Goal: Information Seeking & Learning: Learn about a topic

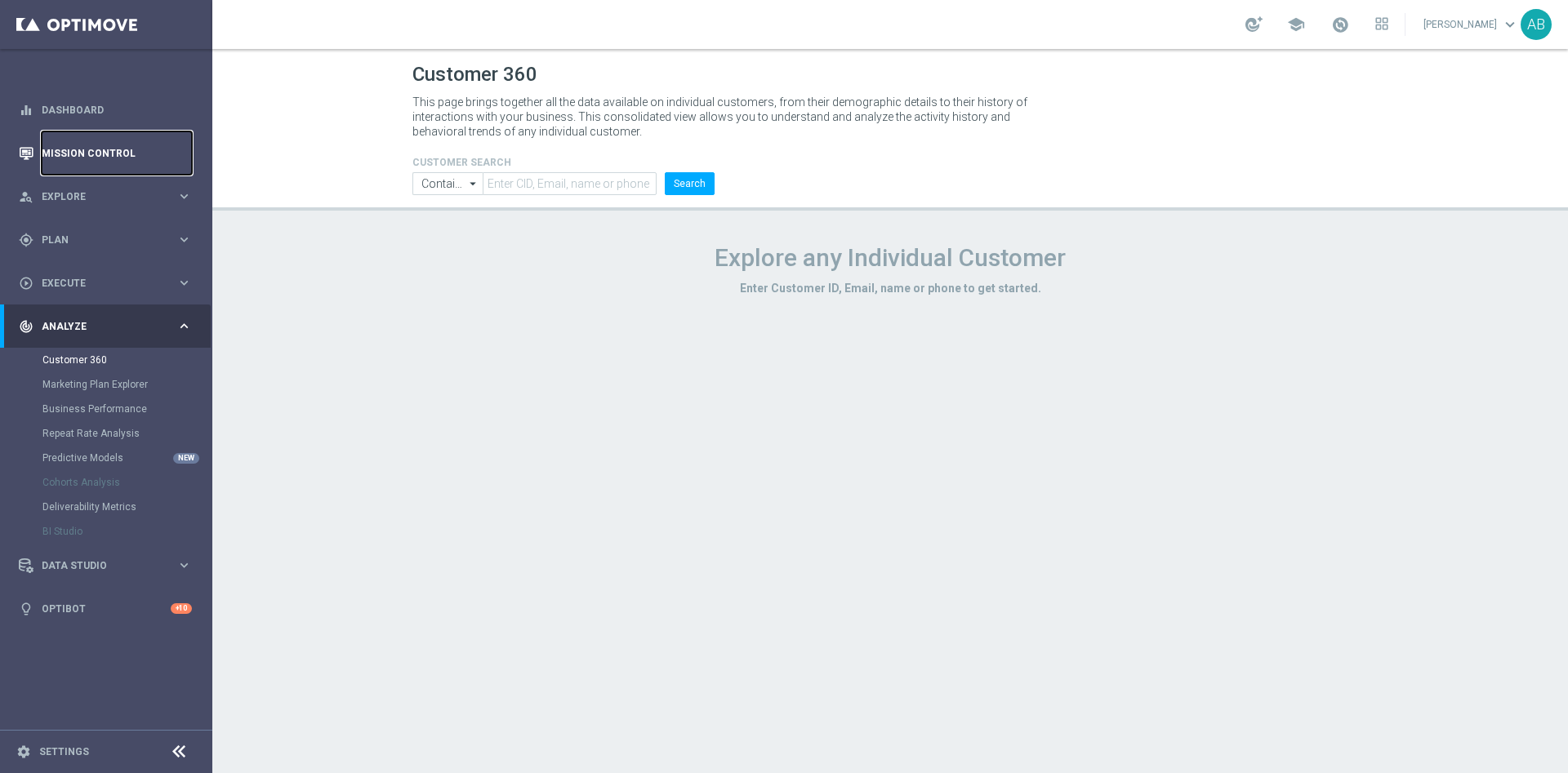
click at [56, 147] on link "Mission Control" at bounding box center [117, 153] width 150 height 43
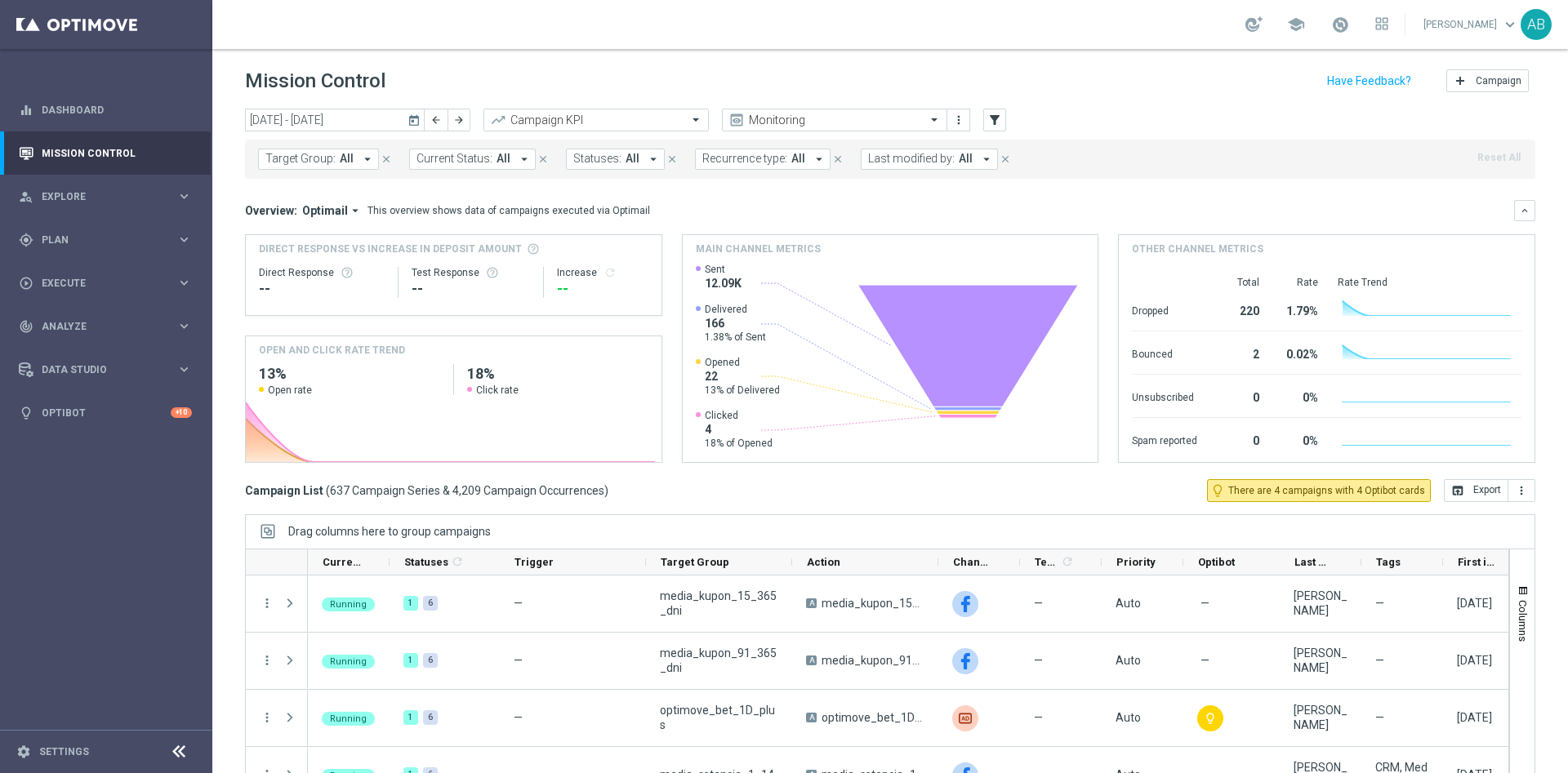
click at [291, 153] on span "Target Group:" at bounding box center [300, 159] width 70 height 14
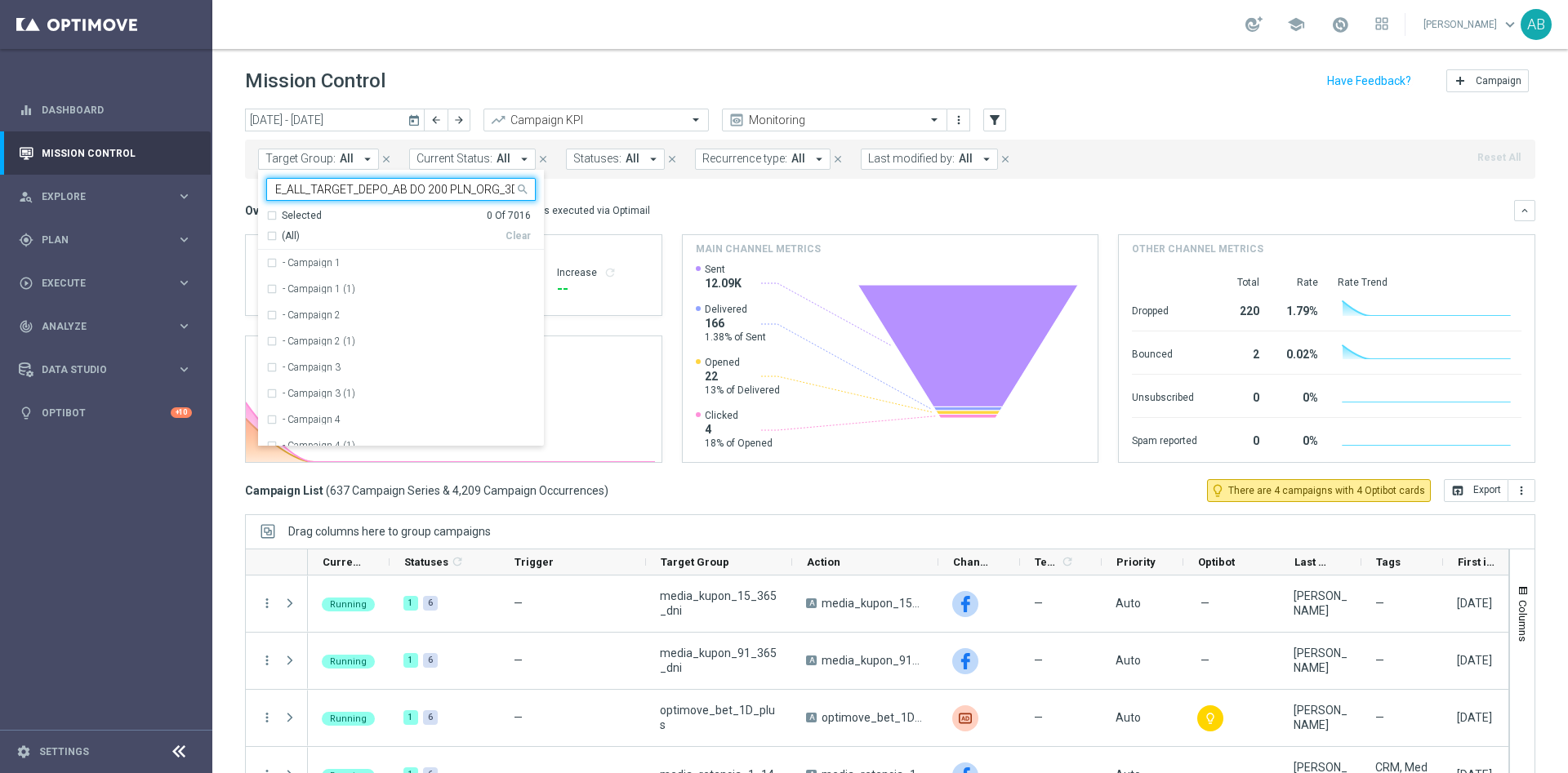
scroll to position [0, 66]
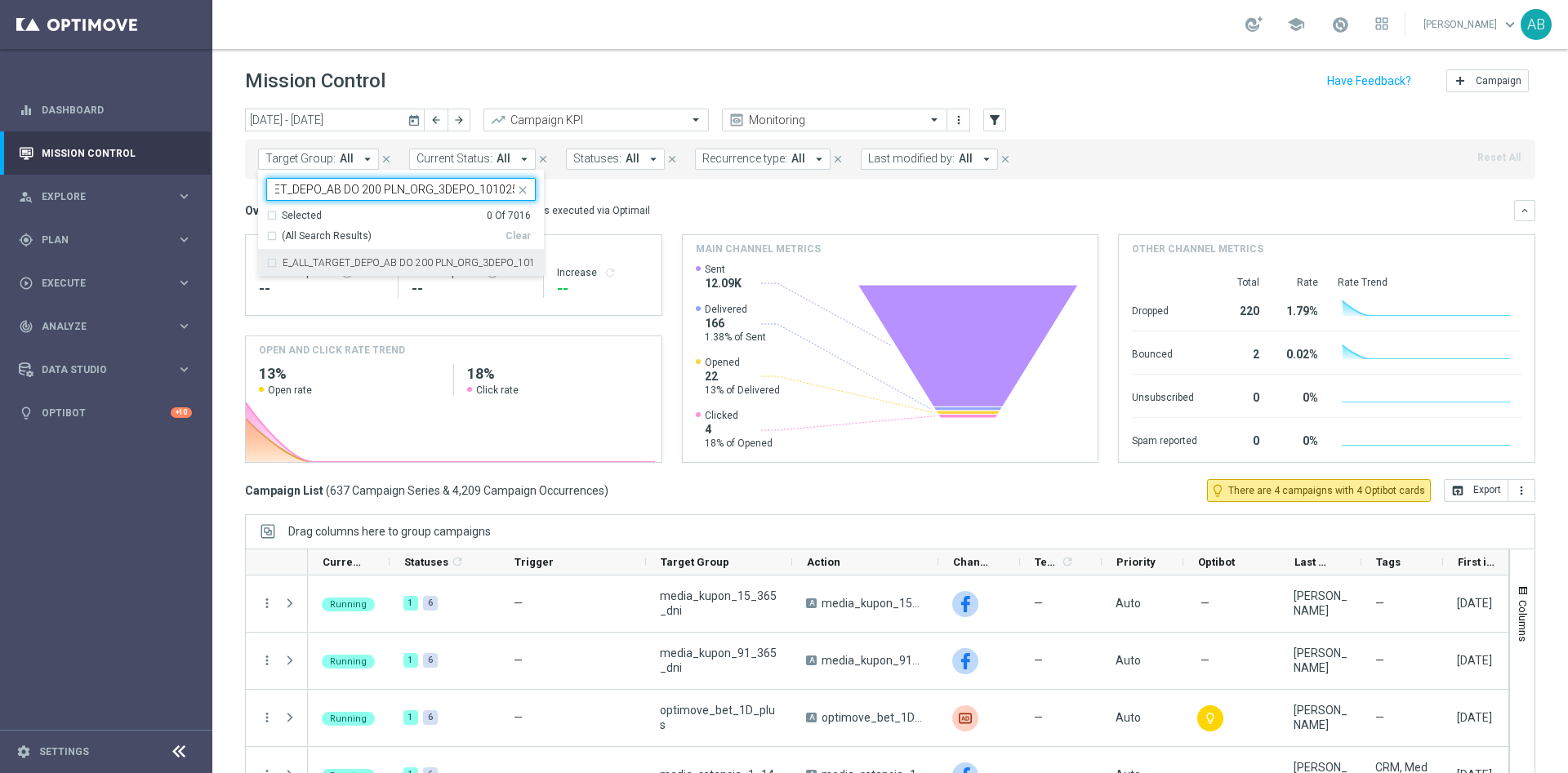
click at [341, 259] on label "E_ALL_TARGET_DEPO_AB DO 200 PLN_ORG_3DEPO_101025" at bounding box center [408, 263] width 253 height 10
type input "E_ALL_TARGET_DEPO_AB DO 200 PLN_ORG_3DEPO_101025"
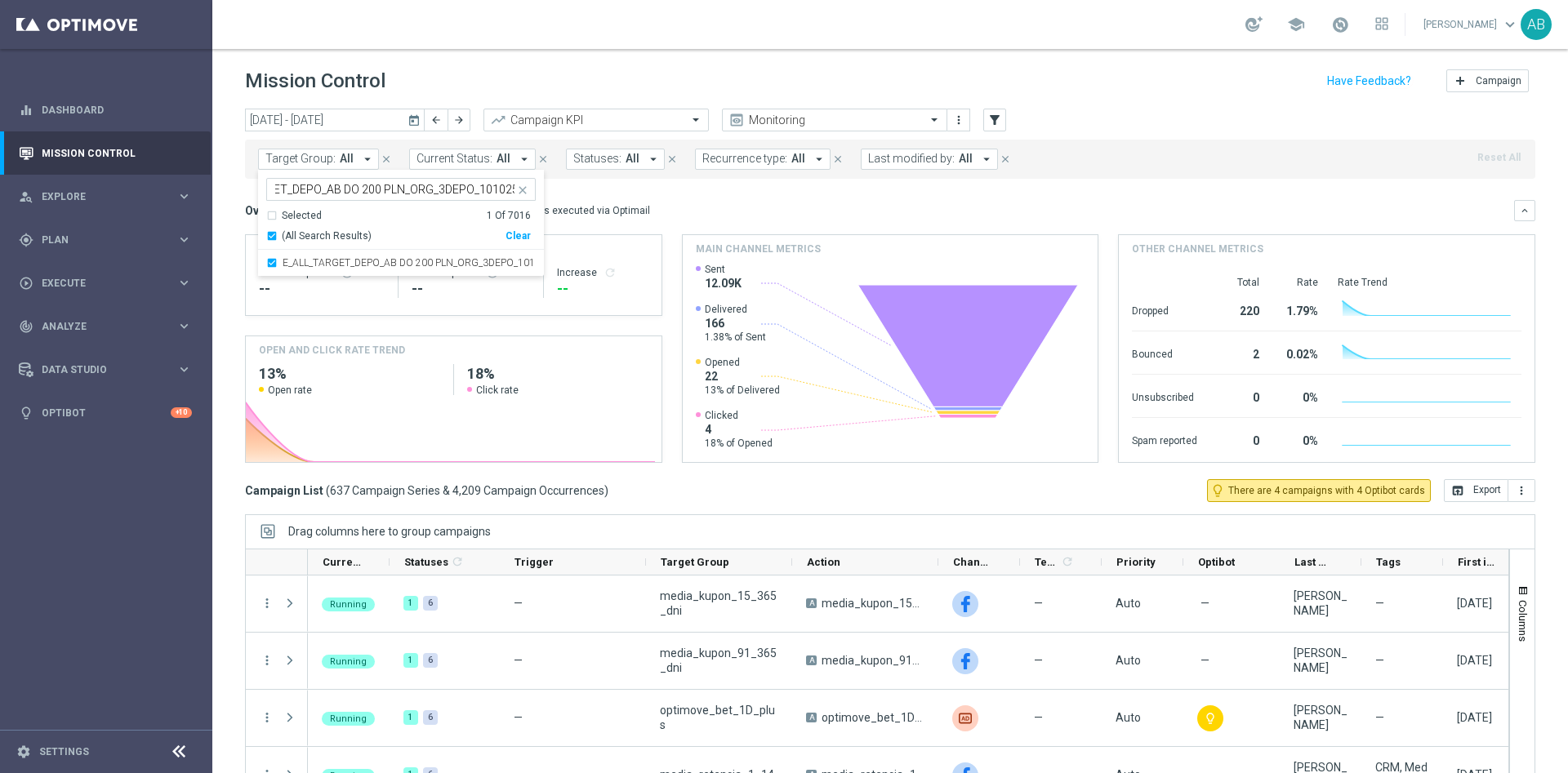
scroll to position [0, 0]
click at [797, 214] on div "Overview: Optimail arrow_drop_down This overview shows data of campaigns execut…" at bounding box center [879, 210] width 1269 height 14
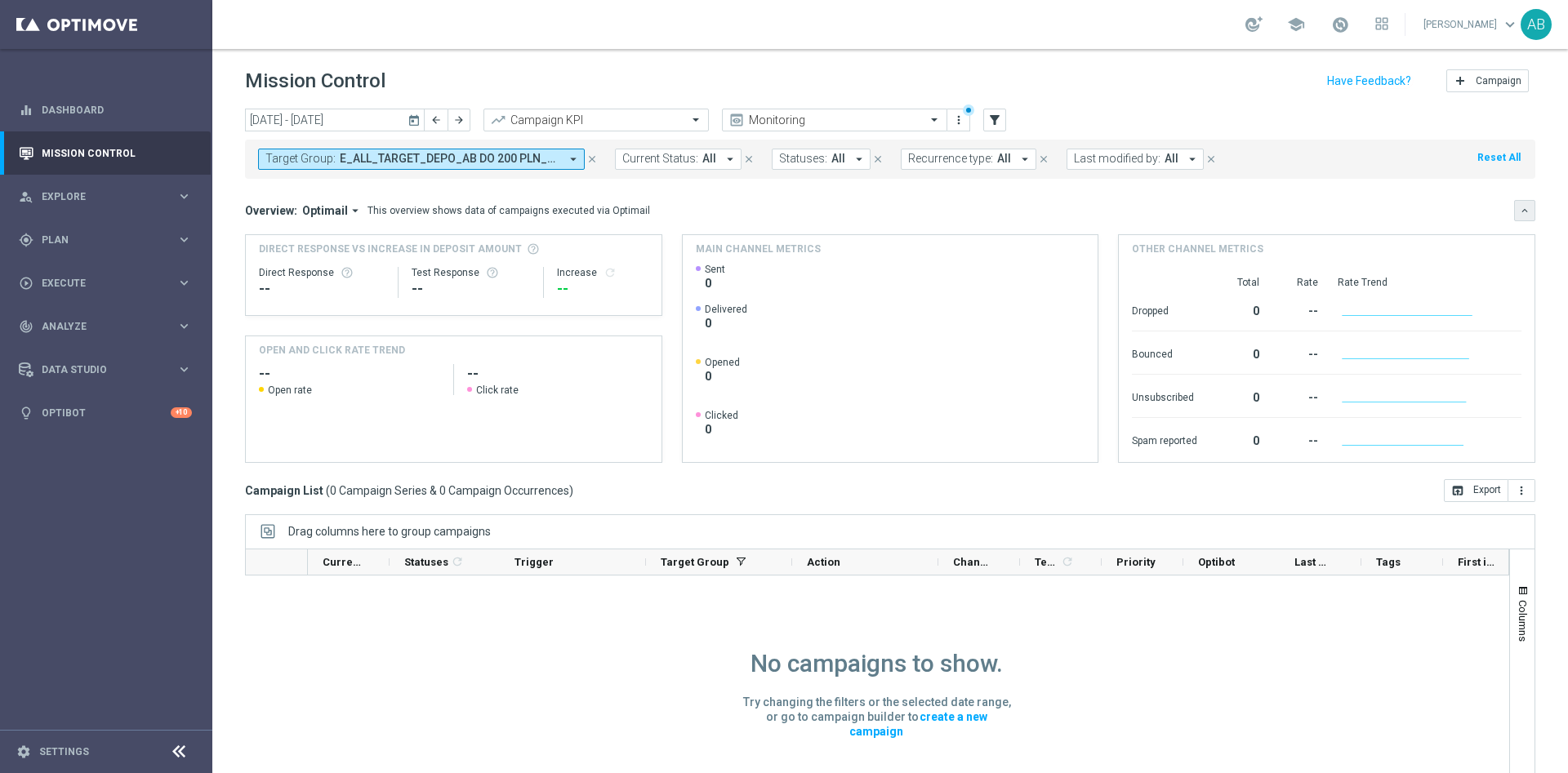
click at [1519, 215] on icon "keyboard_arrow_down" at bounding box center [1525, 210] width 12 height 12
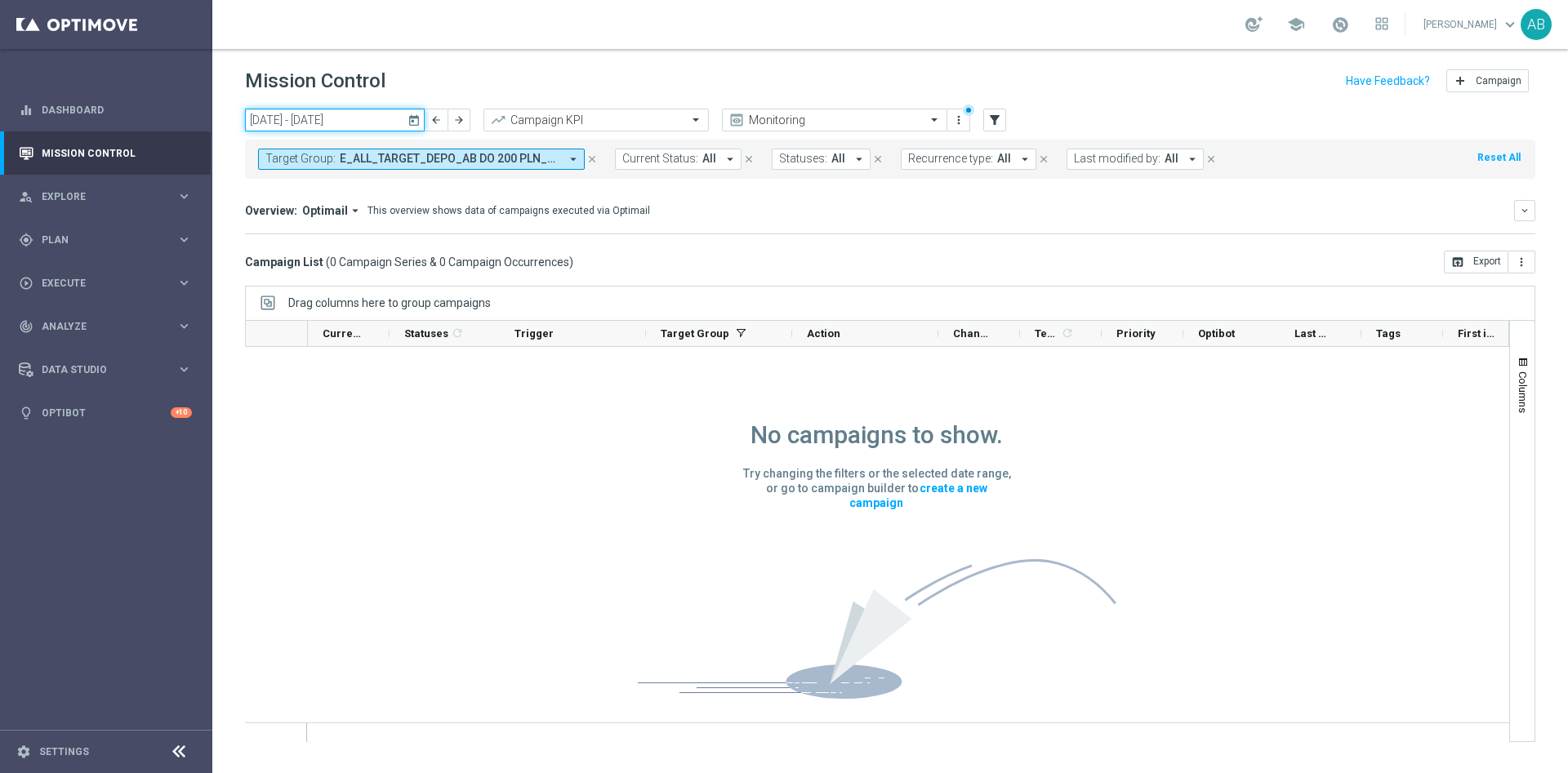
click at [319, 113] on input "[DATE] - [DATE]" at bounding box center [335, 119] width 180 height 23
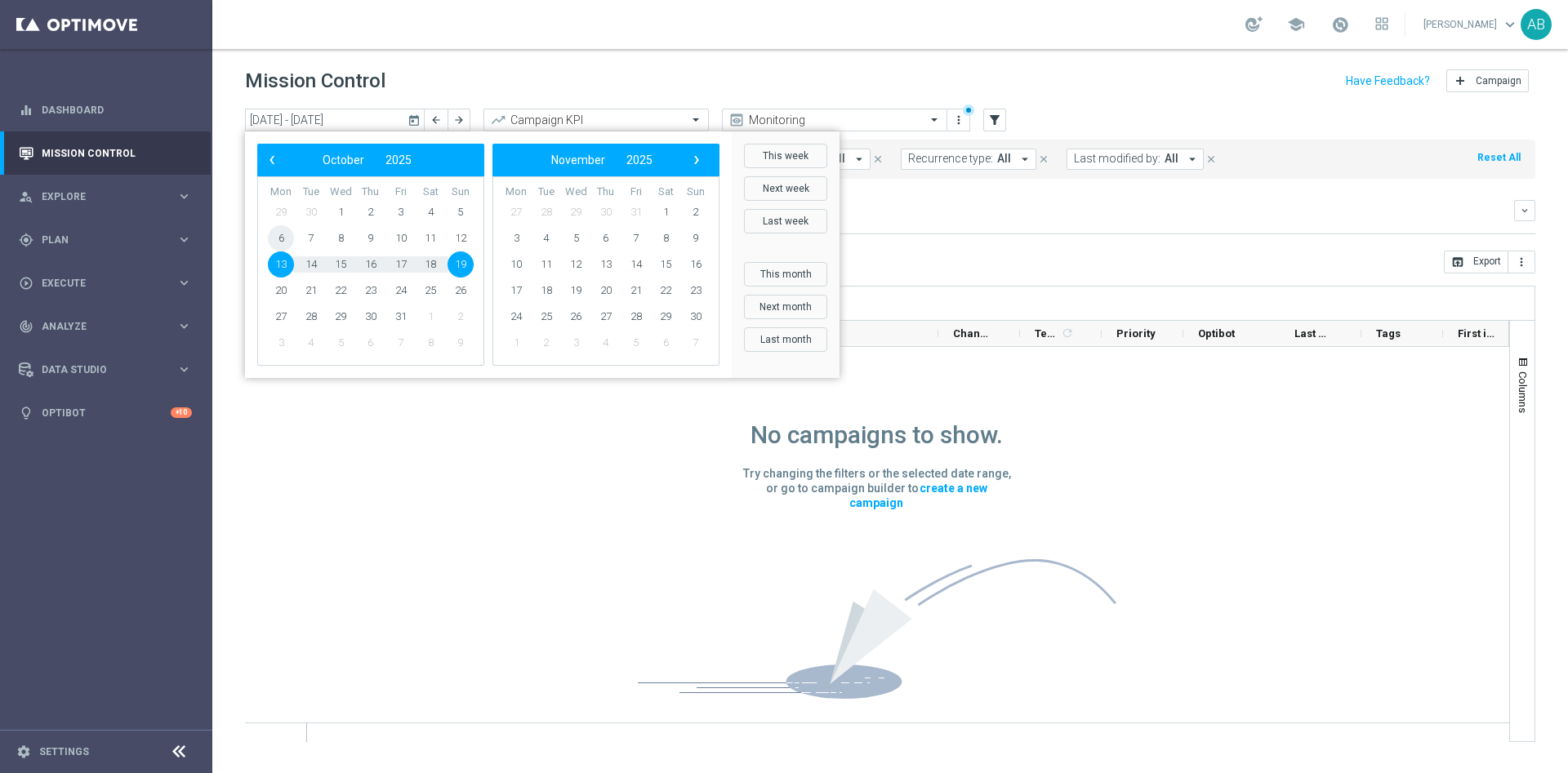
click at [279, 239] on span "6" at bounding box center [281, 238] width 26 height 26
click at [463, 263] on span "19" at bounding box center [460, 264] width 26 height 26
type input "[DATE] - [DATE]"
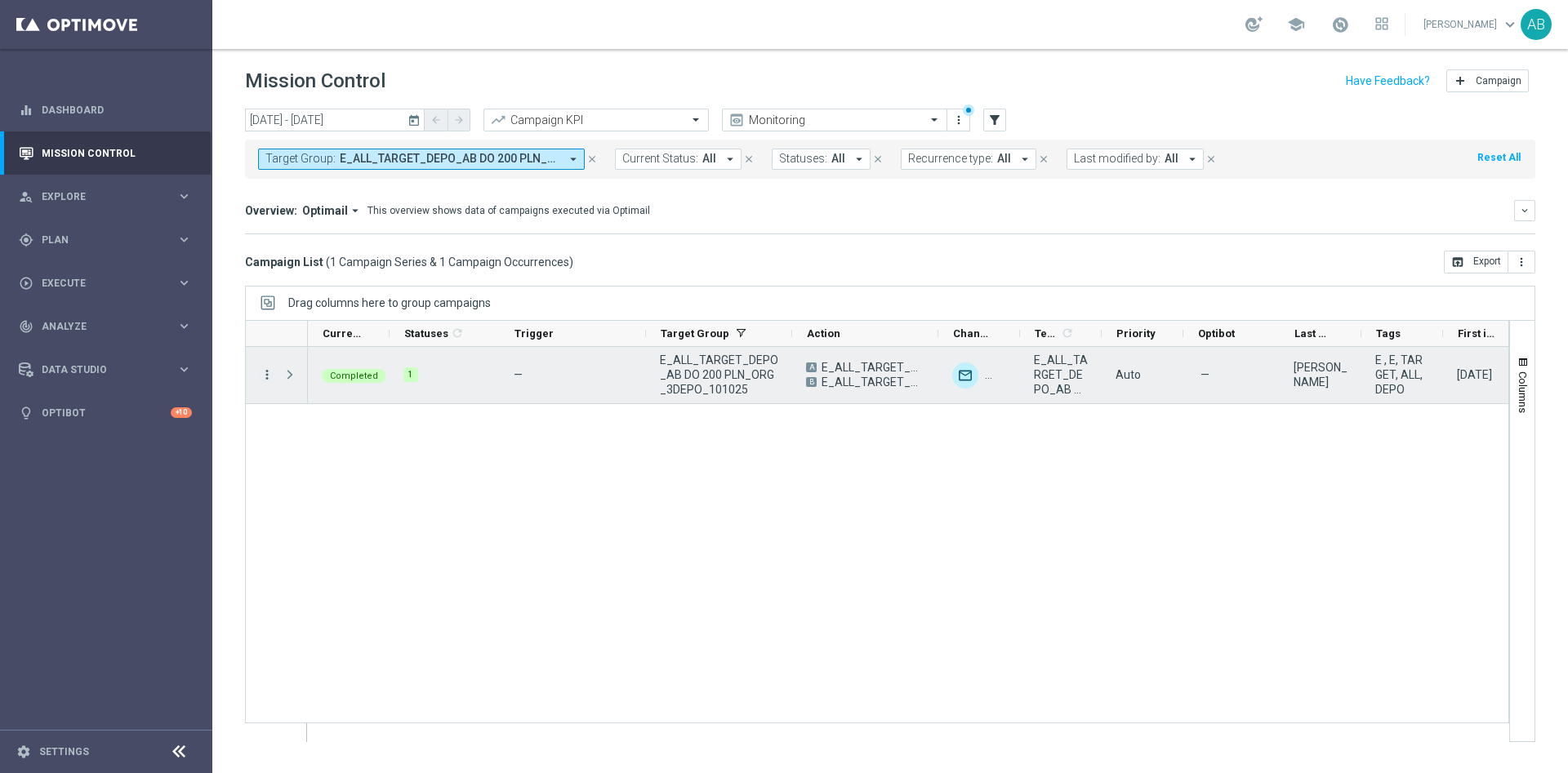
click at [272, 380] on overflow-menu "more_vert" at bounding box center [266, 375] width 14 height 13
click at [270, 371] on icon "more_vert" at bounding box center [266, 374] width 14 height 14
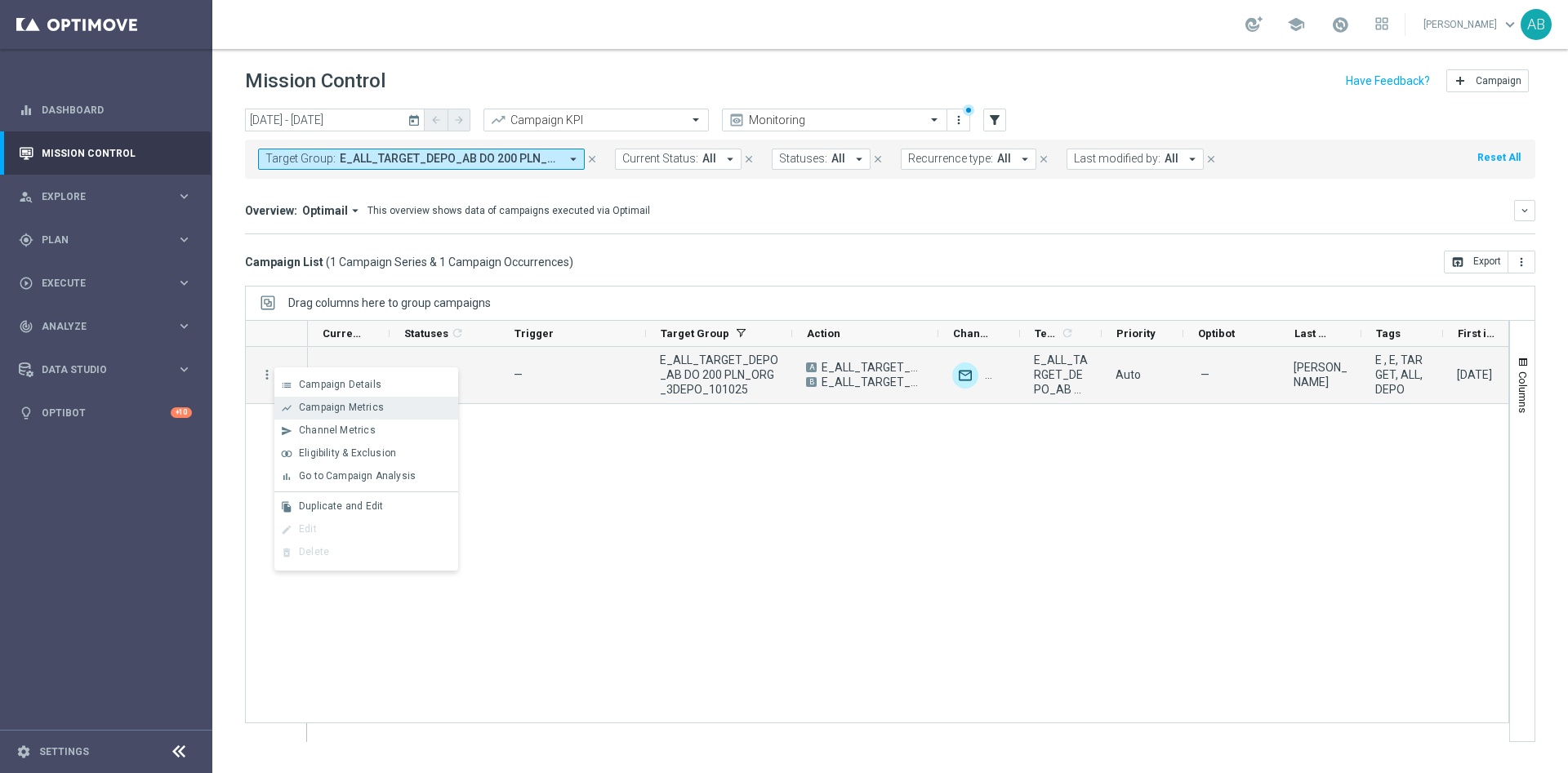
click at [287, 400] on div "show_chart Campaign Metrics" at bounding box center [366, 407] width 183 height 23
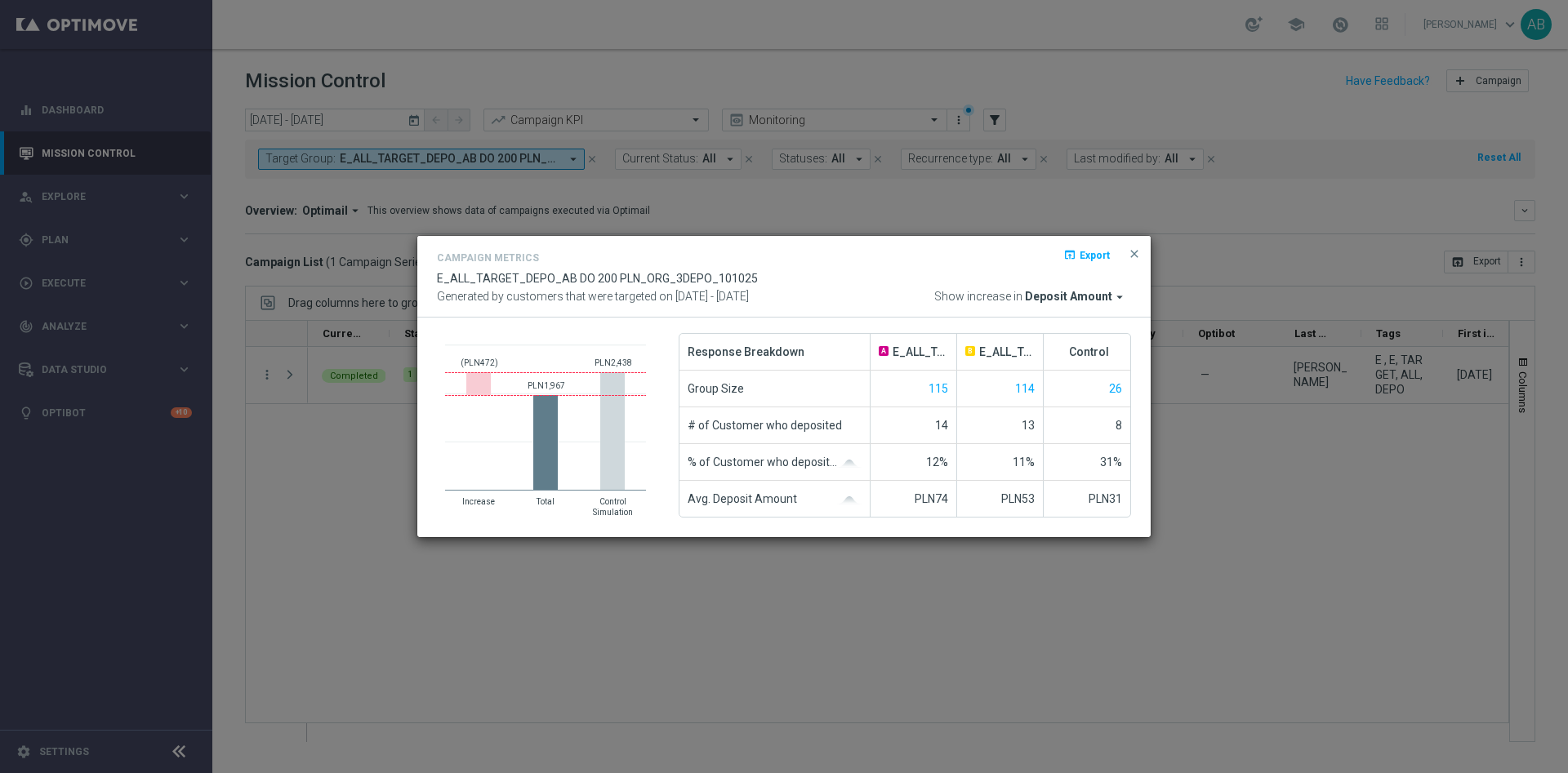
click at [762, 659] on modal-container "Campaign Metrics open_in_browser Export E_ALL_TARGET_DEPO_AB DO 200 PLN_ORG_3DE…" at bounding box center [784, 386] width 1568 height 773
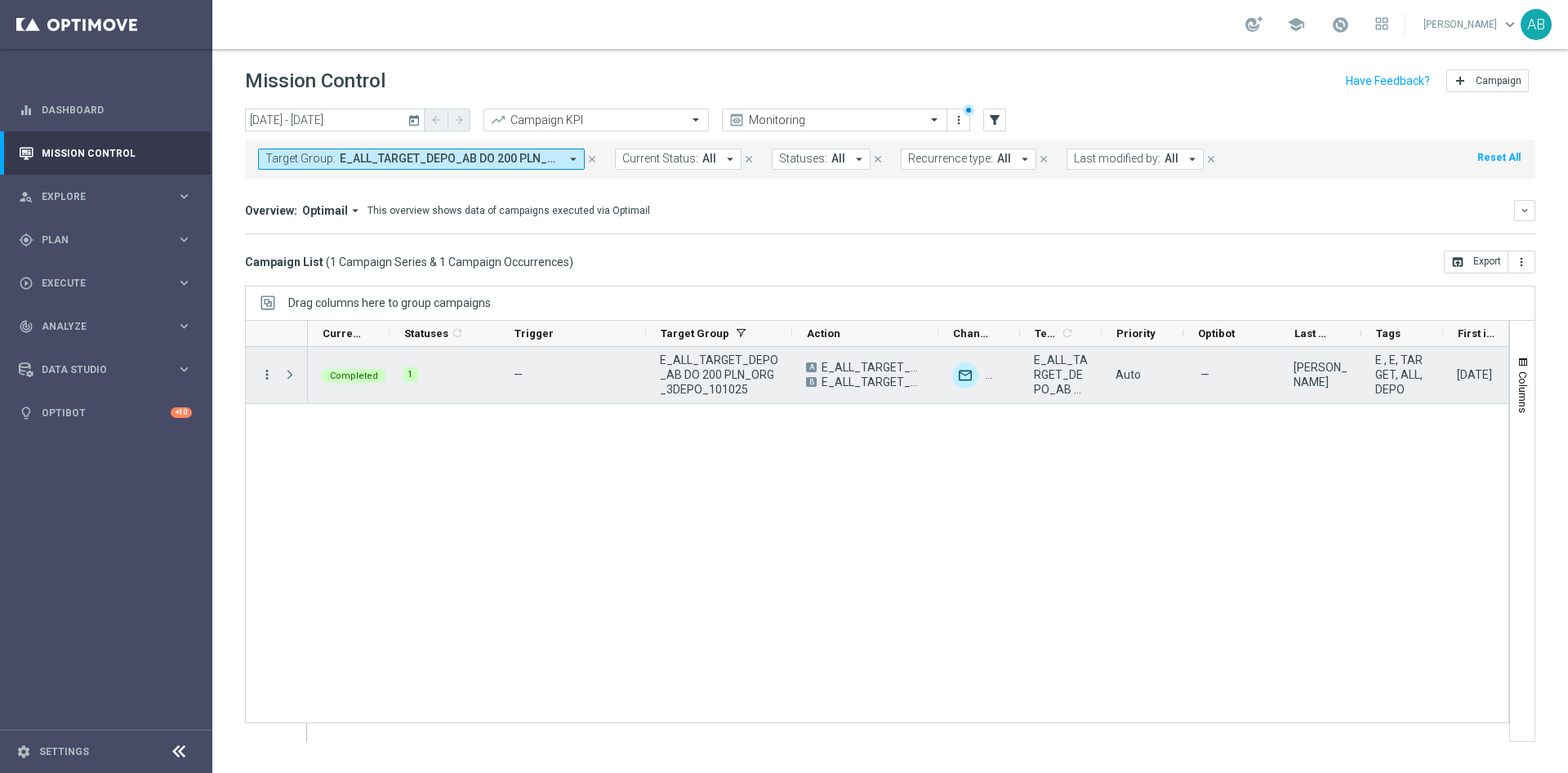
click at [264, 371] on icon "more_vert" at bounding box center [266, 374] width 14 height 14
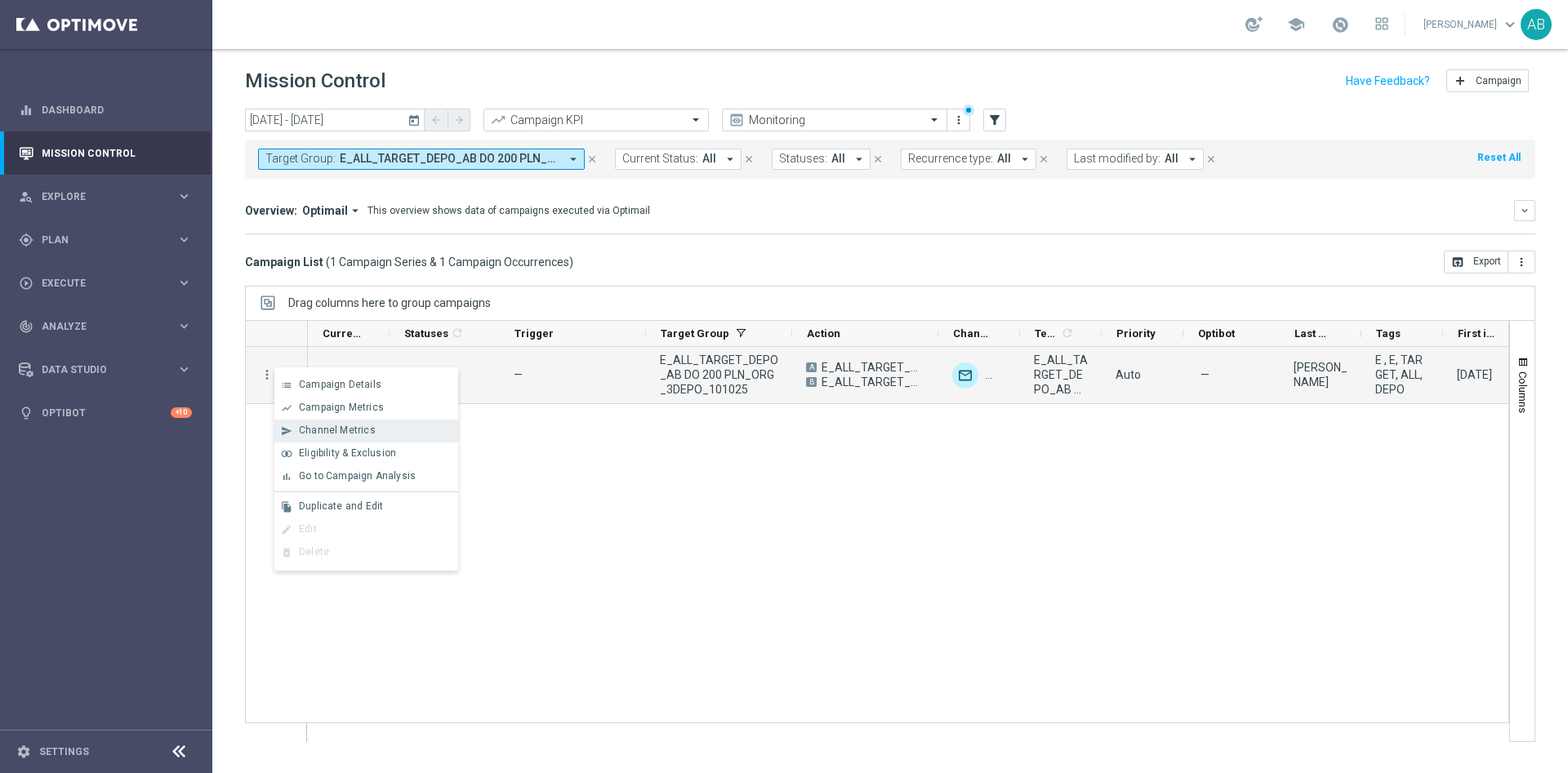
click at [383, 426] on div "Channel Metrics" at bounding box center [375, 430] width 152 height 12
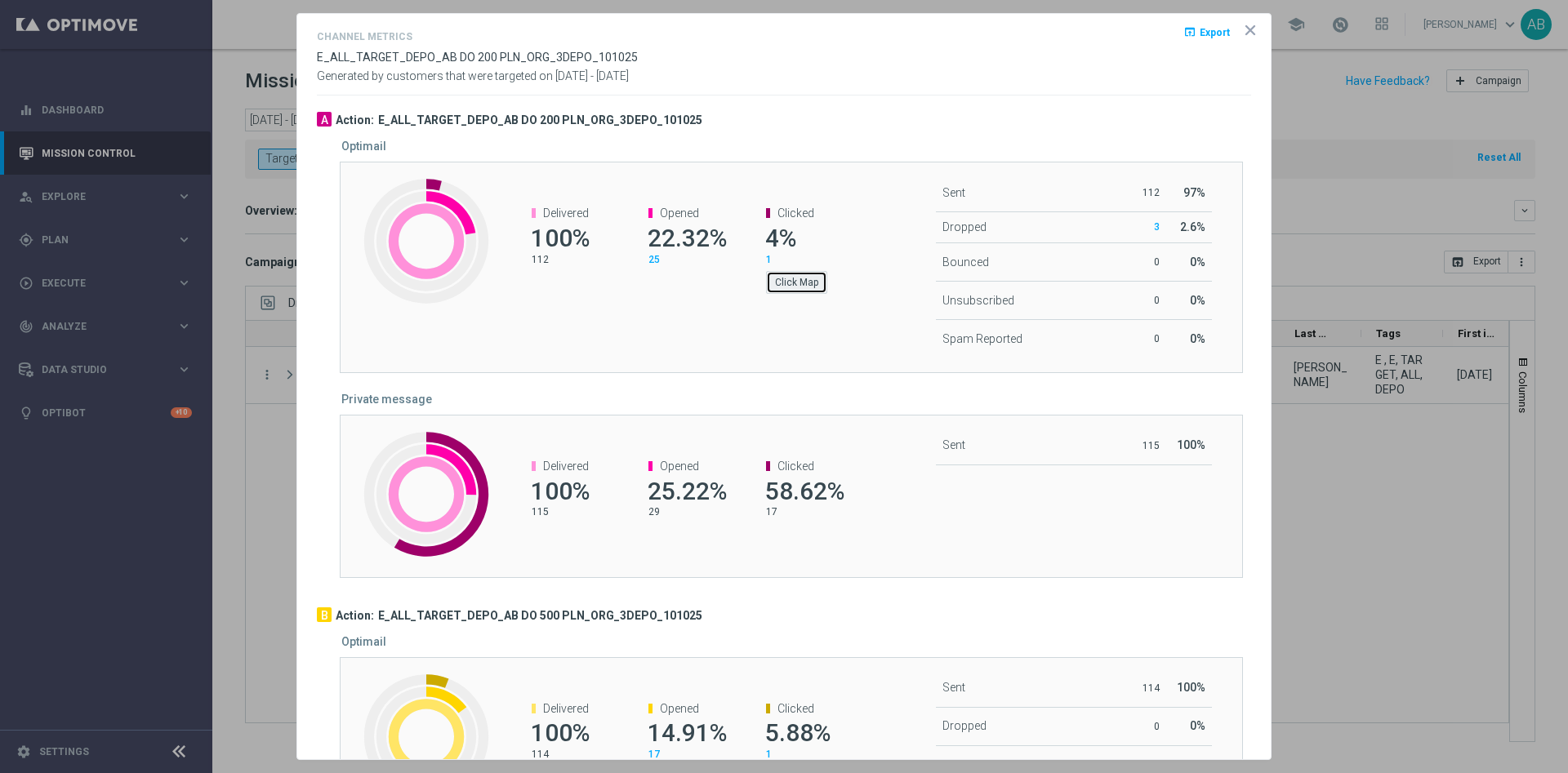
click at [783, 286] on button "Click Map" at bounding box center [796, 282] width 61 height 23
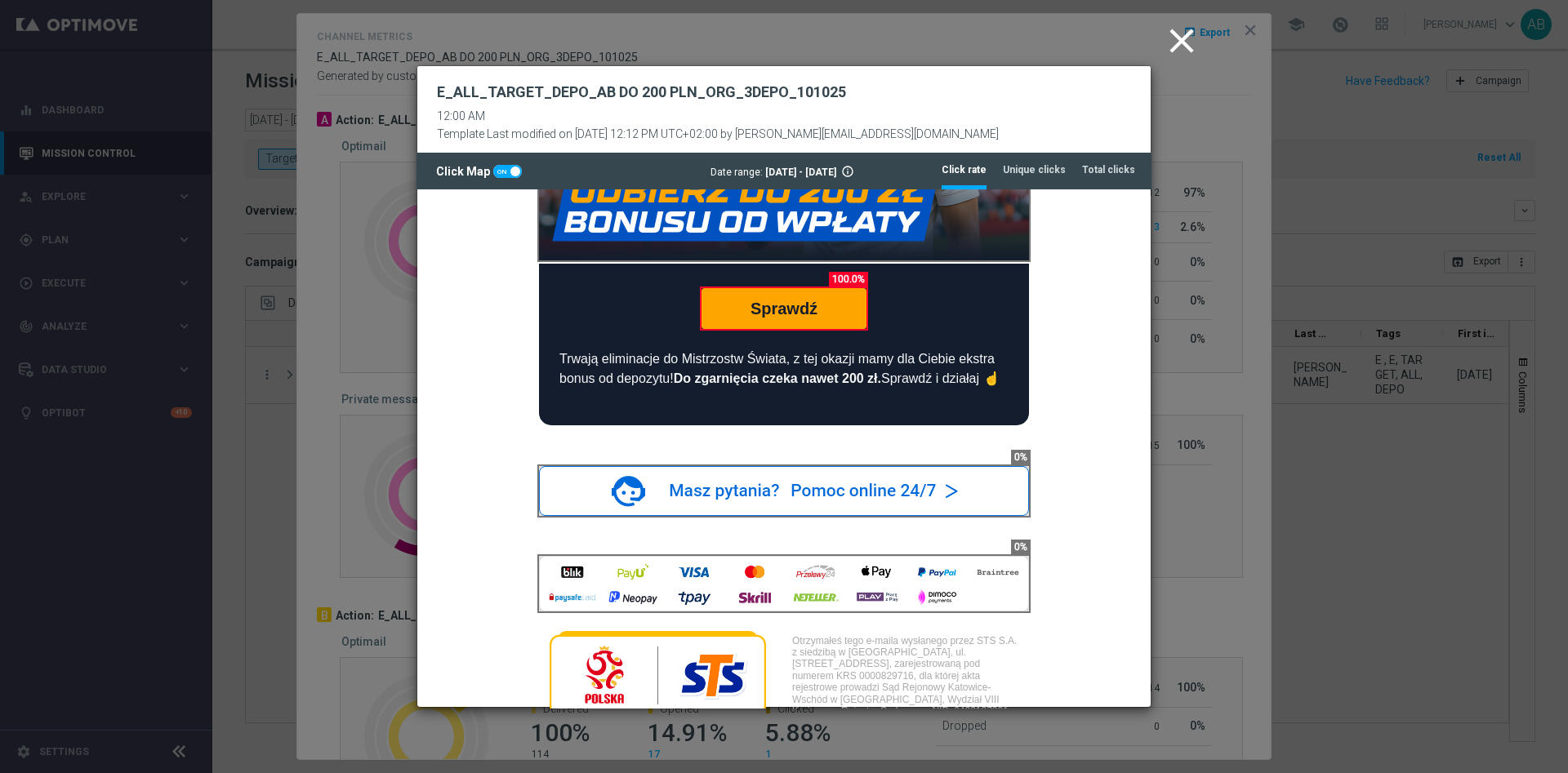
scroll to position [245, 0]
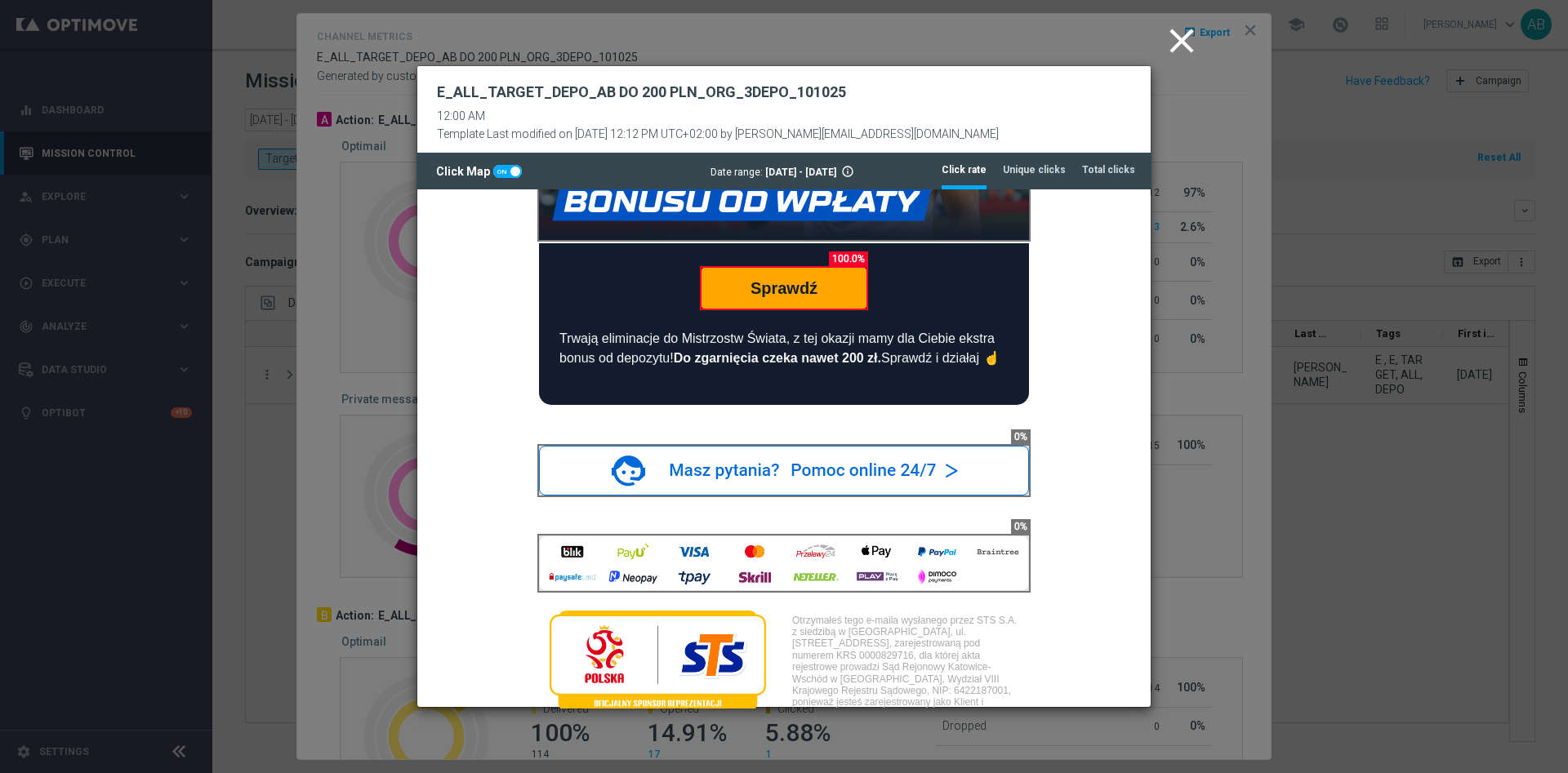
click at [1179, 41] on icon "close" at bounding box center [1182, 41] width 41 height 41
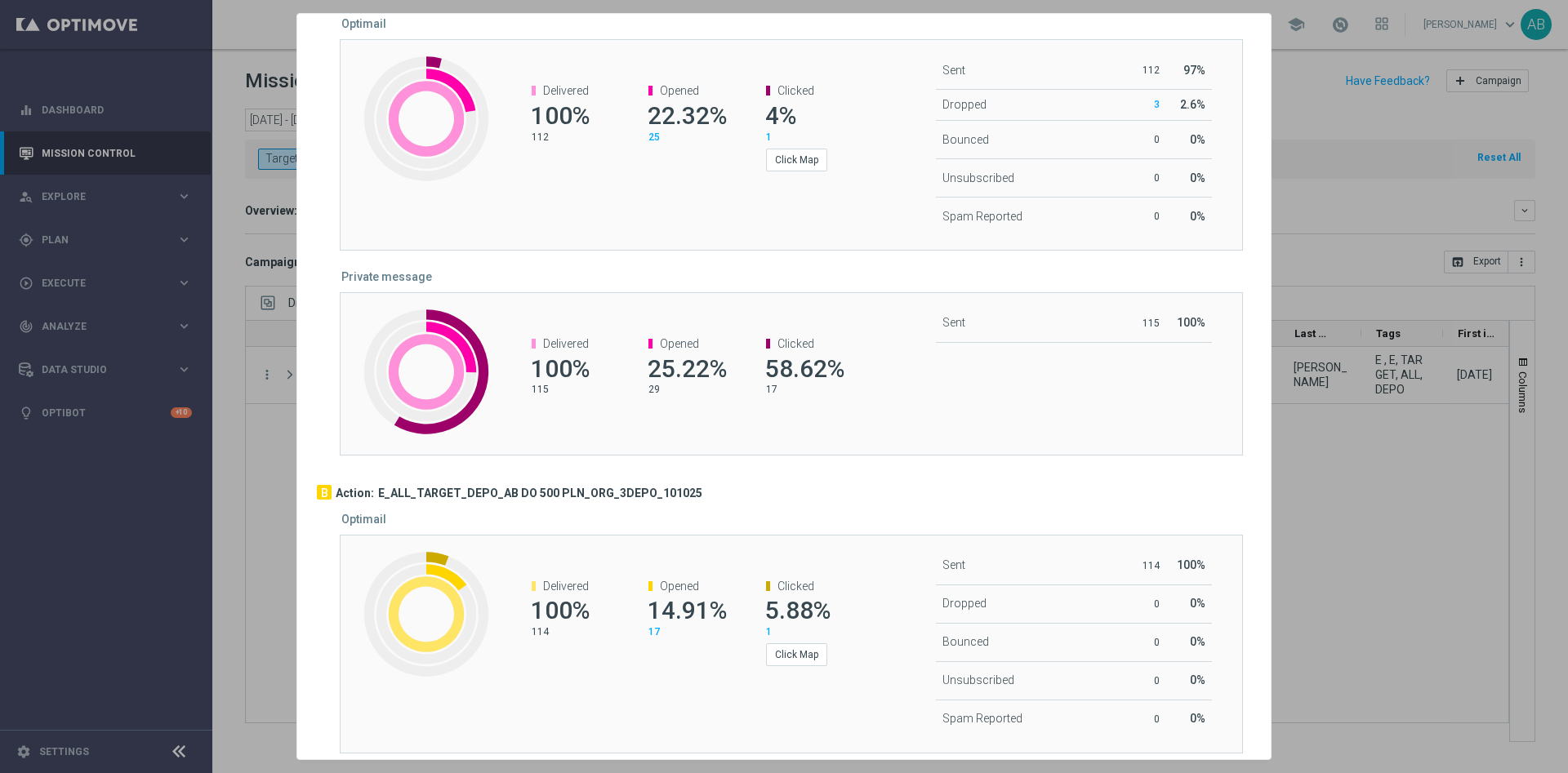
scroll to position [340, 0]
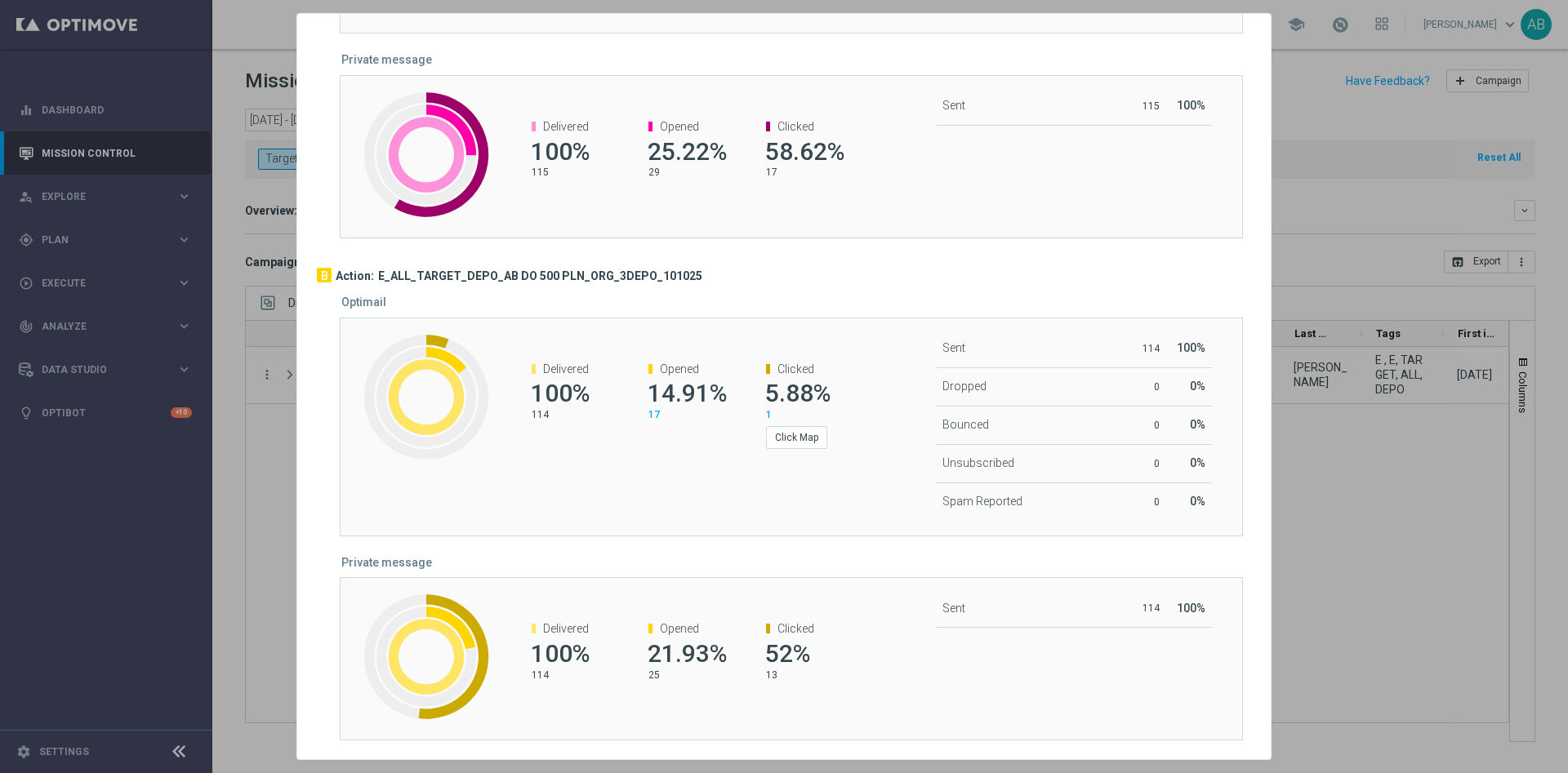
click at [249, 438] on div at bounding box center [784, 386] width 1568 height 773
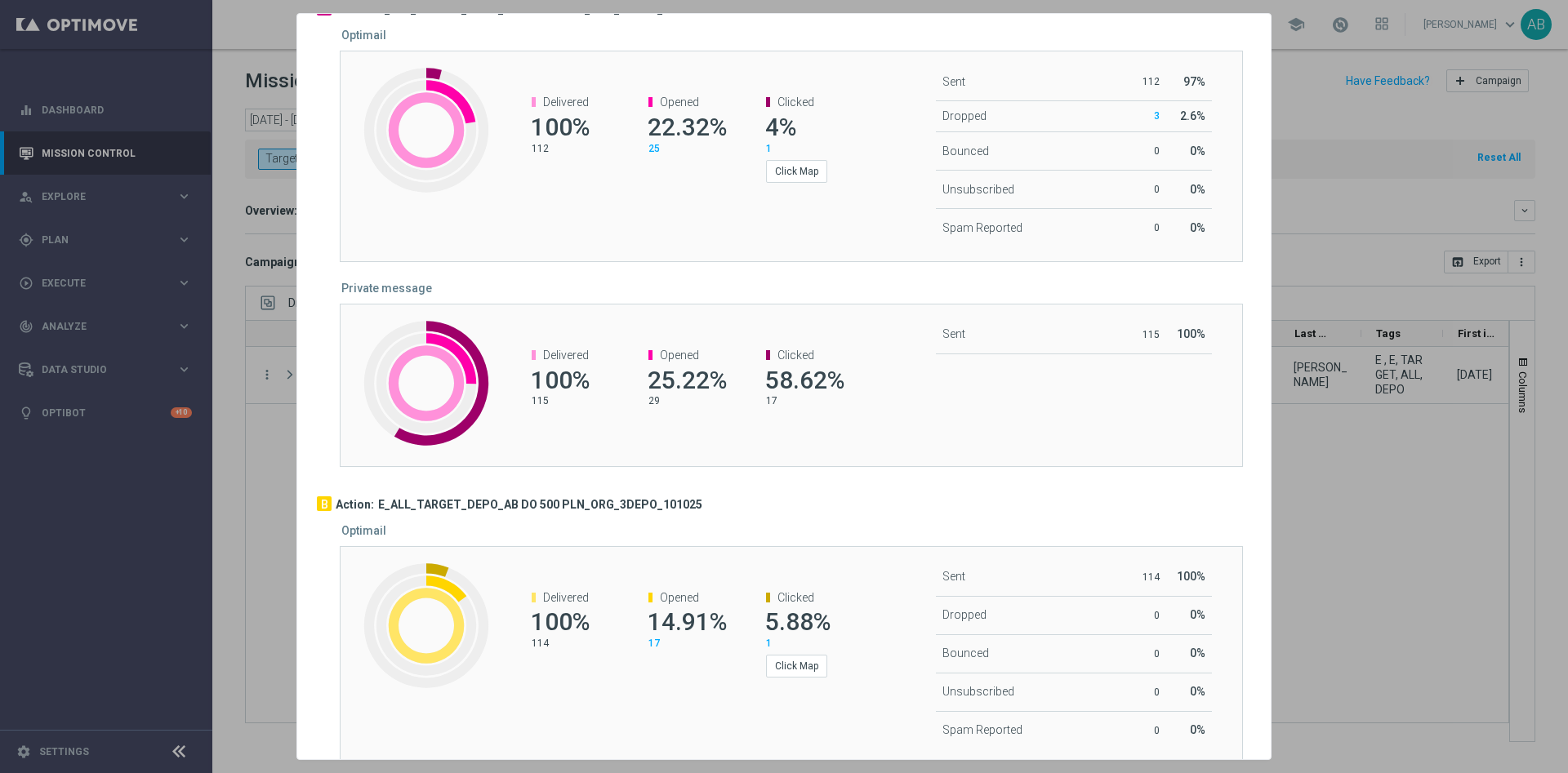
scroll to position [0, 0]
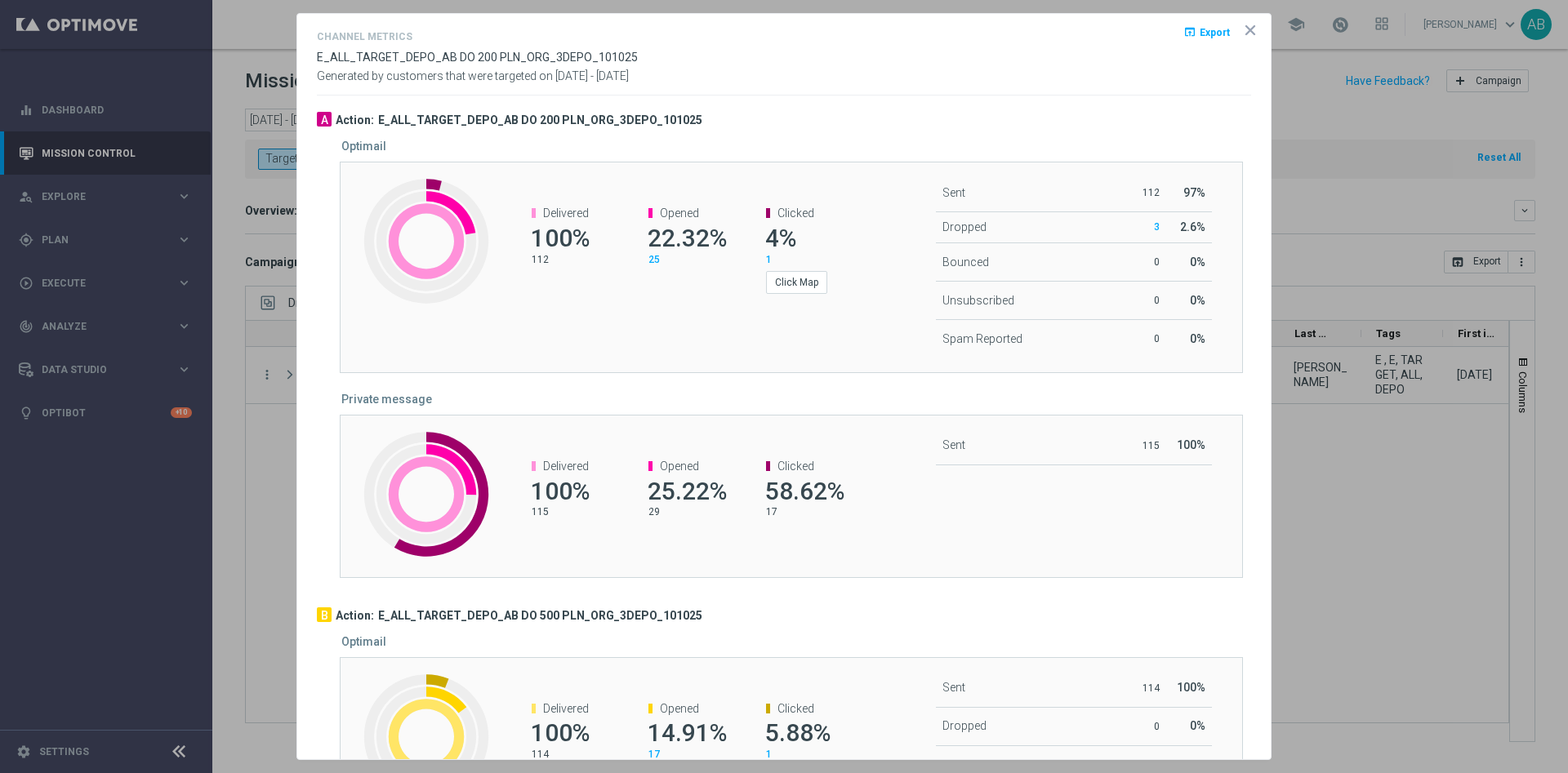
click at [1246, 29] on icon "icon" at bounding box center [1250, 30] width 8 height 8
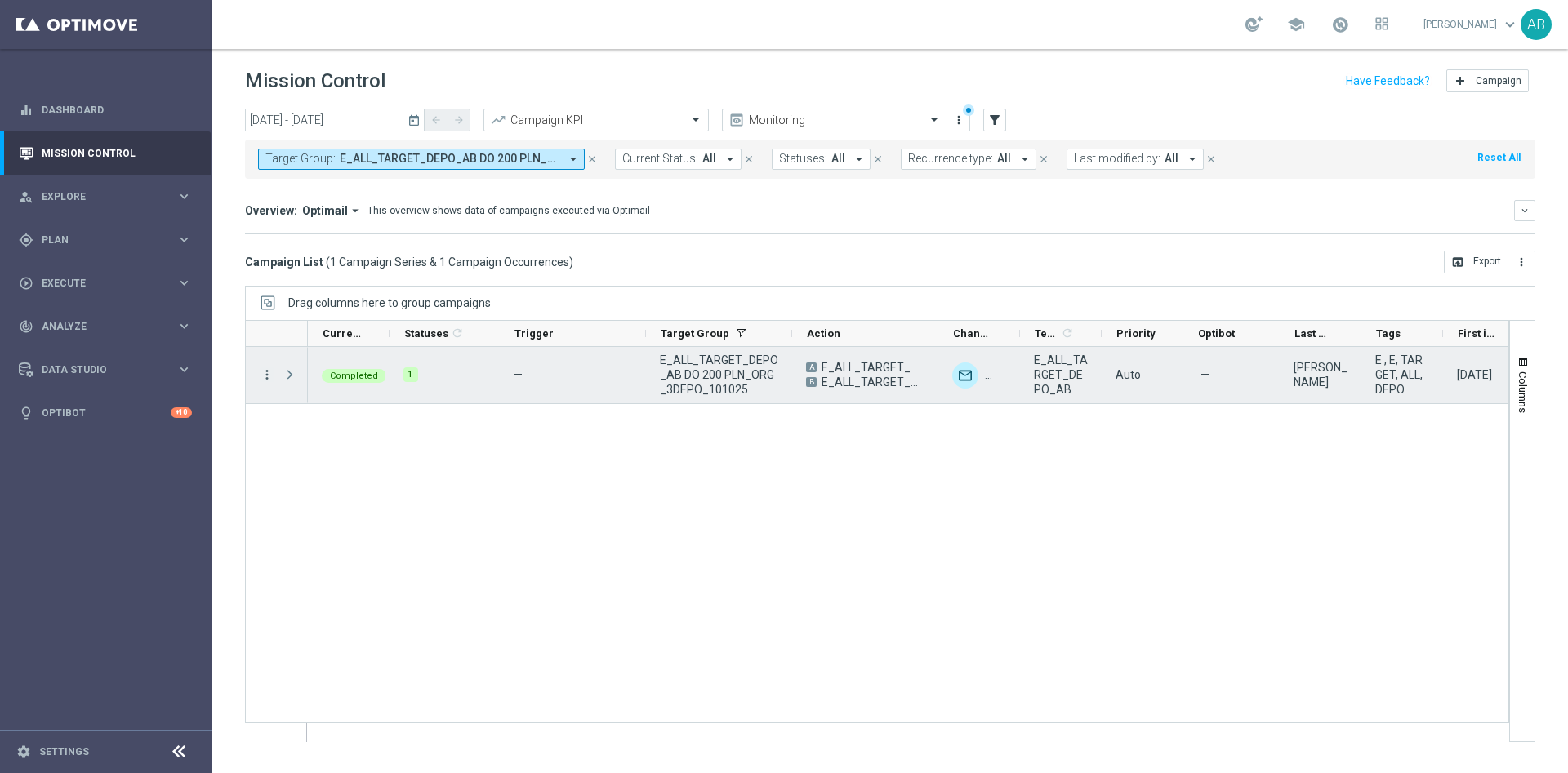
click at [265, 373] on icon "more_vert" at bounding box center [266, 374] width 14 height 14
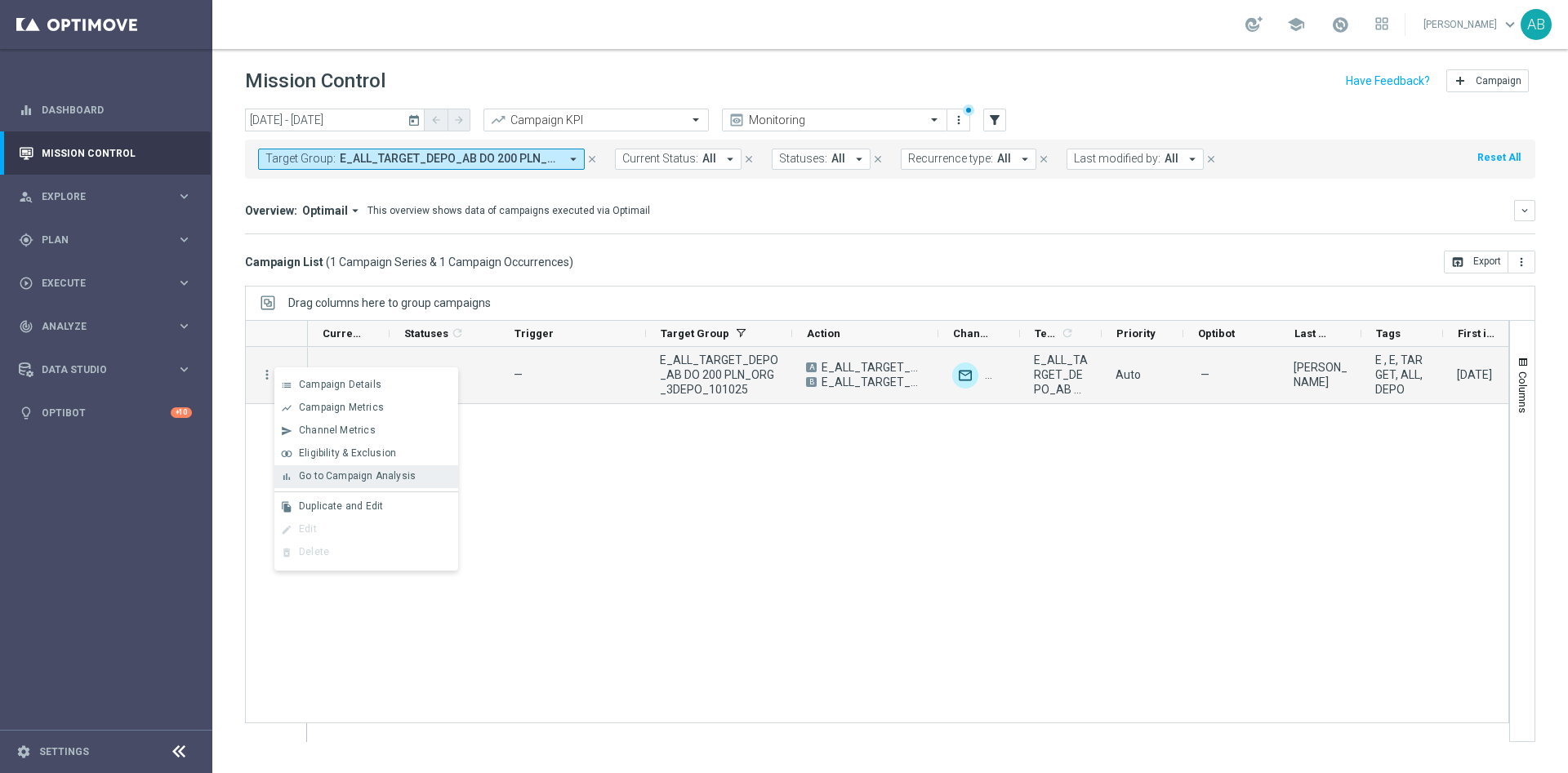
click at [376, 476] on span "Go to Campaign Analysis" at bounding box center [358, 476] width 117 height 12
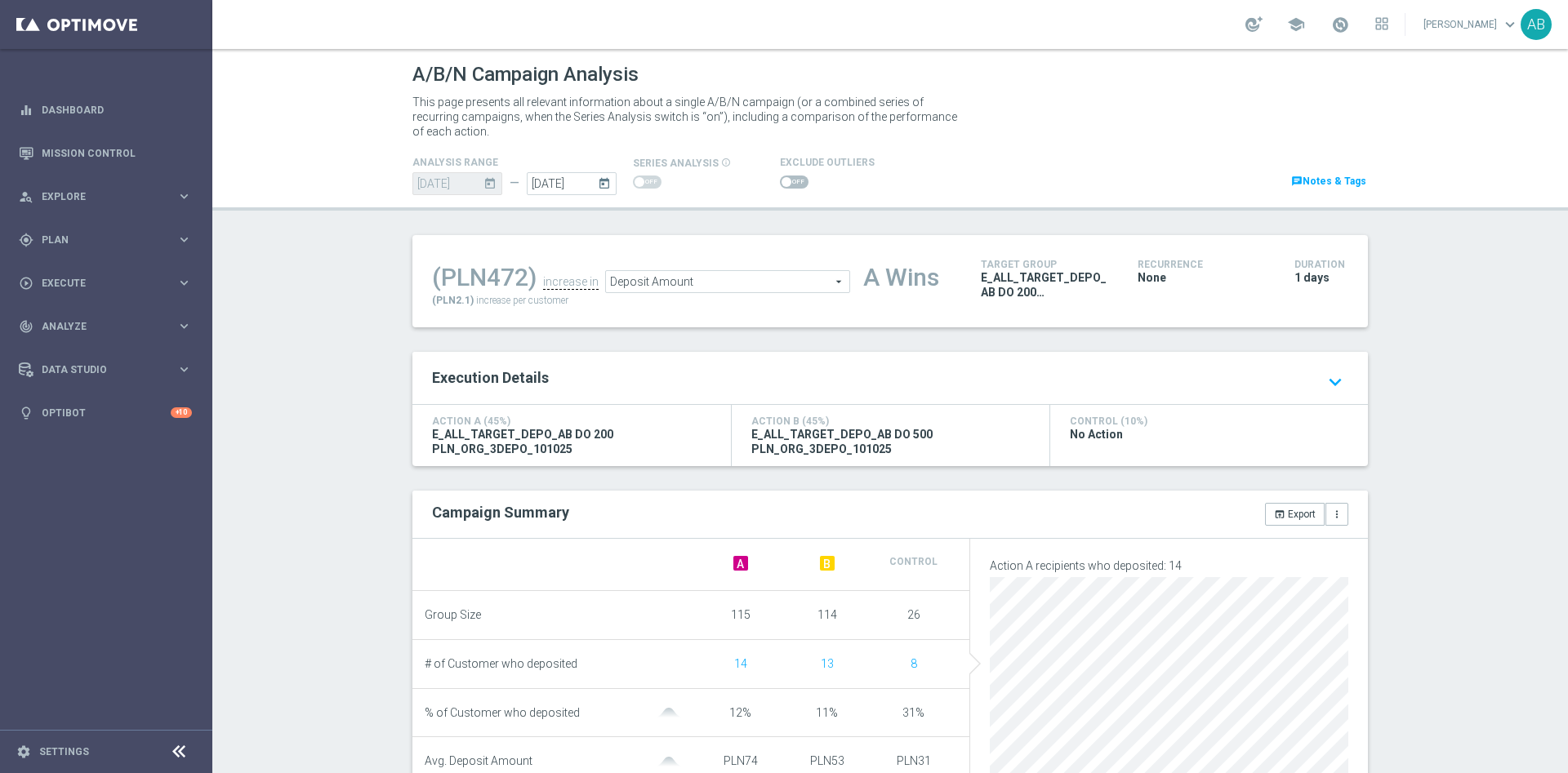
click at [781, 180] on span at bounding box center [786, 182] width 10 height 10
click at [779, 180] on input "checkbox" at bounding box center [794, 182] width 29 height 13
click at [779, 180] on span at bounding box center [794, 182] width 29 height 13
click at [779, 180] on input "checkbox" at bounding box center [794, 182] width 29 height 13
checkbox input "false"
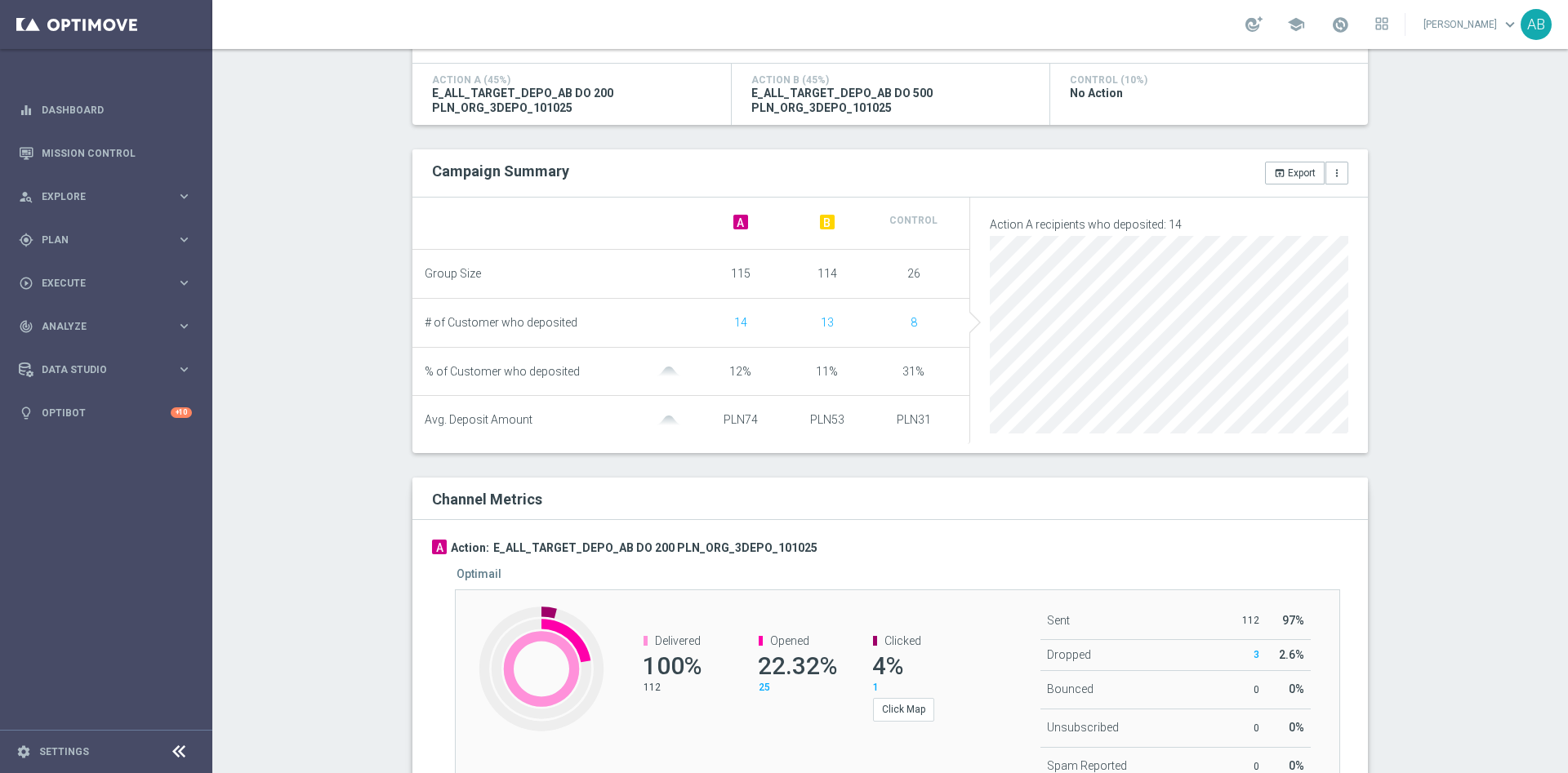
scroll to position [367, 0]
